Goal: Navigation & Orientation: Understand site structure

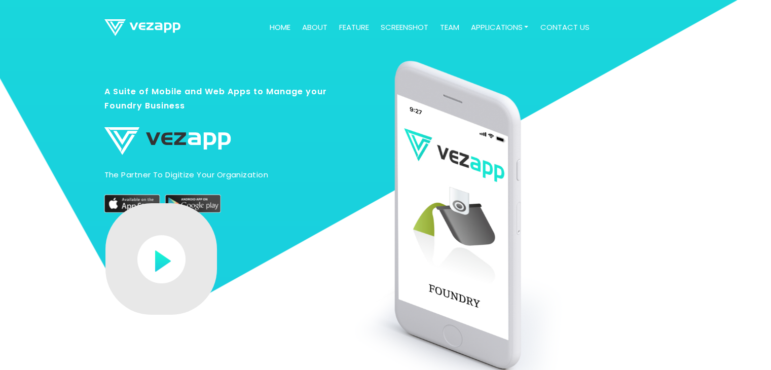
click at [309, 26] on link "about" at bounding box center [314, 28] width 33 height 20
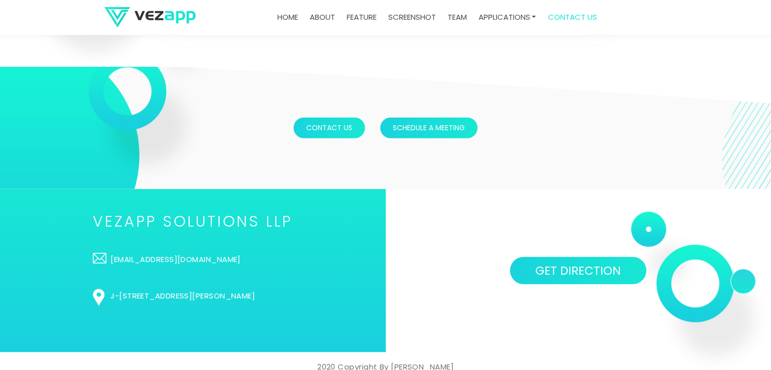
scroll to position [2676, 0]
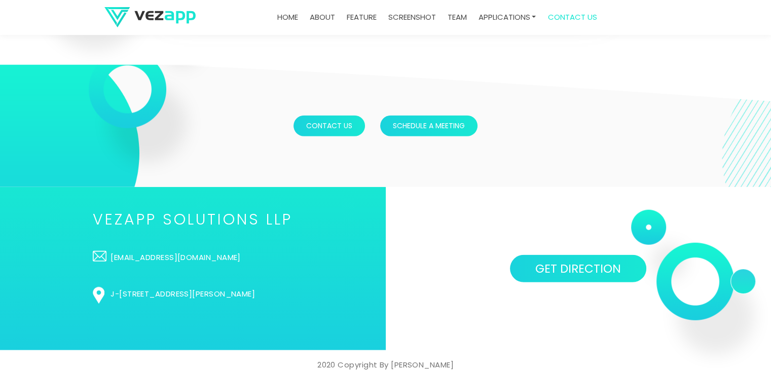
click at [459, 18] on link "team" at bounding box center [457, 18] width 27 height 20
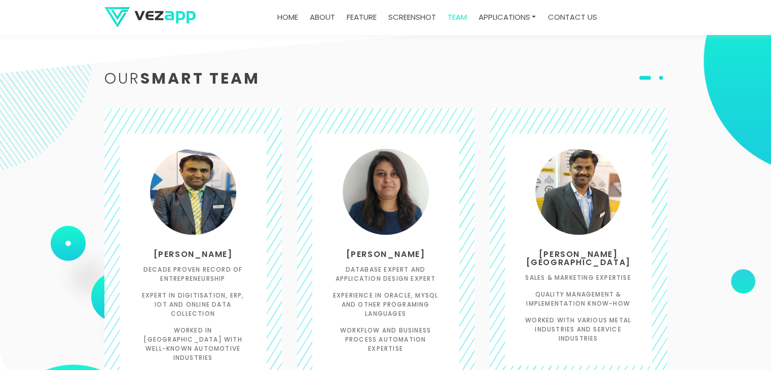
scroll to position [1694, 0]
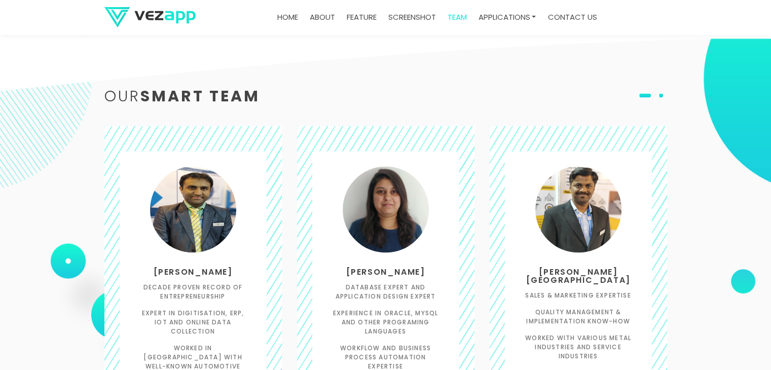
click at [574, 16] on link "contact us" at bounding box center [572, 18] width 57 height 20
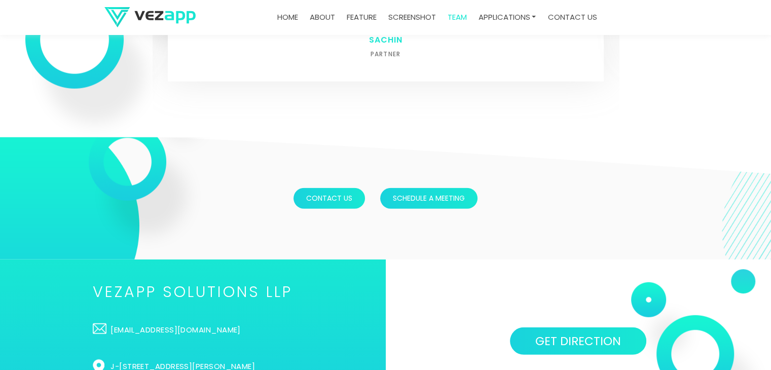
scroll to position [2676, 0]
